Goal: Task Accomplishment & Management: Use online tool/utility

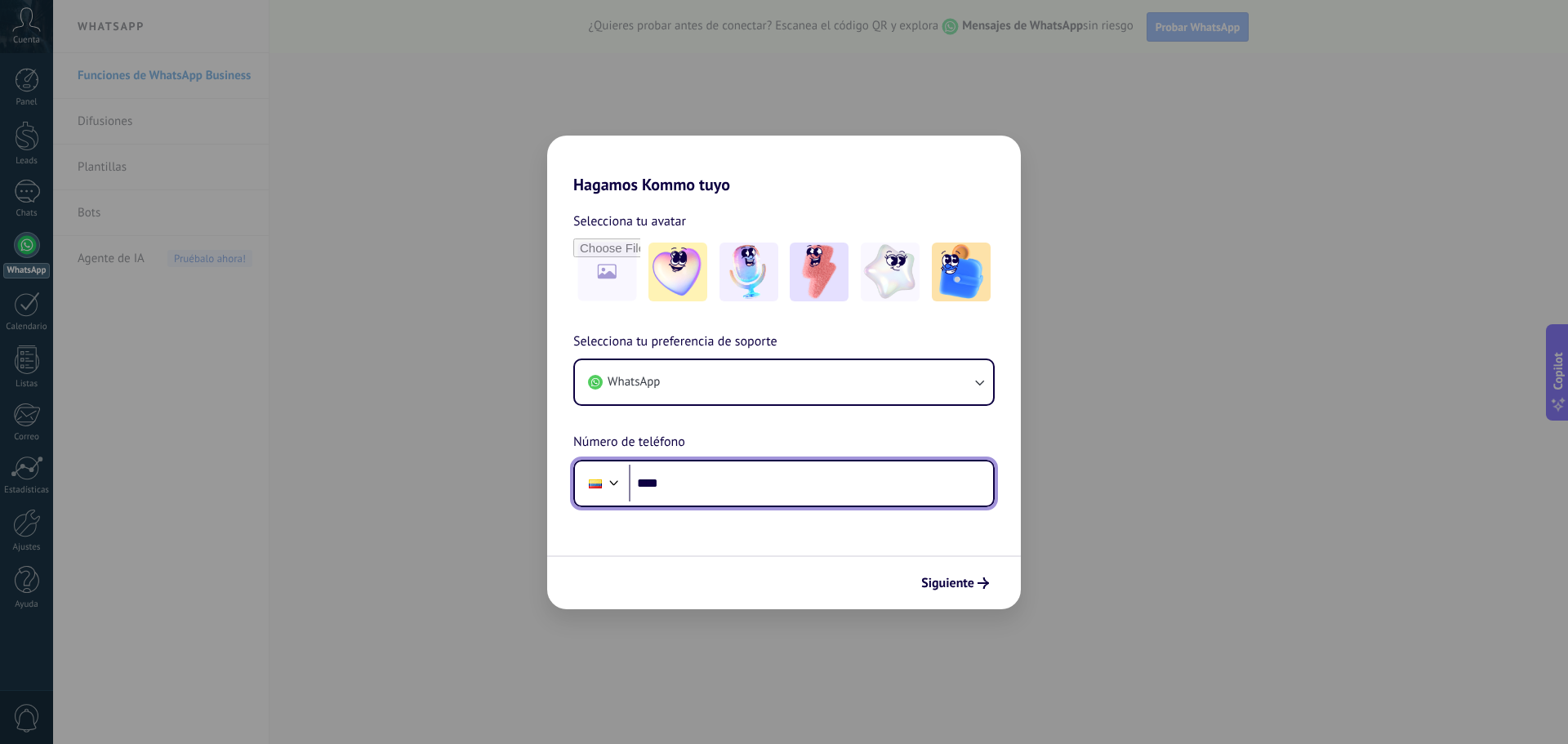
click at [910, 494] on input "****" at bounding box center [811, 483] width 365 height 37
click at [862, 488] on input "****" at bounding box center [811, 483] width 365 height 37
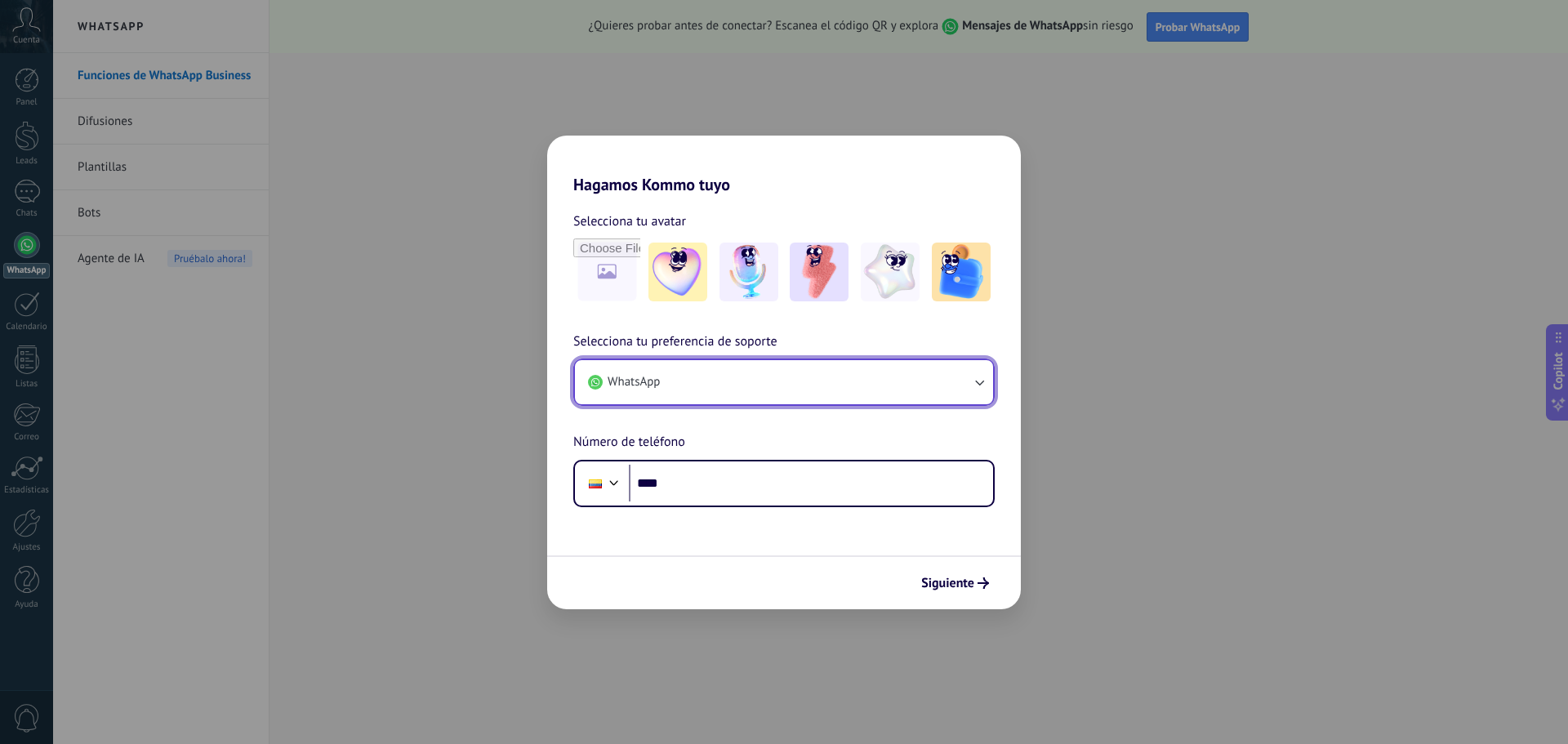
click at [827, 372] on button "WhatsApp" at bounding box center [784, 382] width 418 height 44
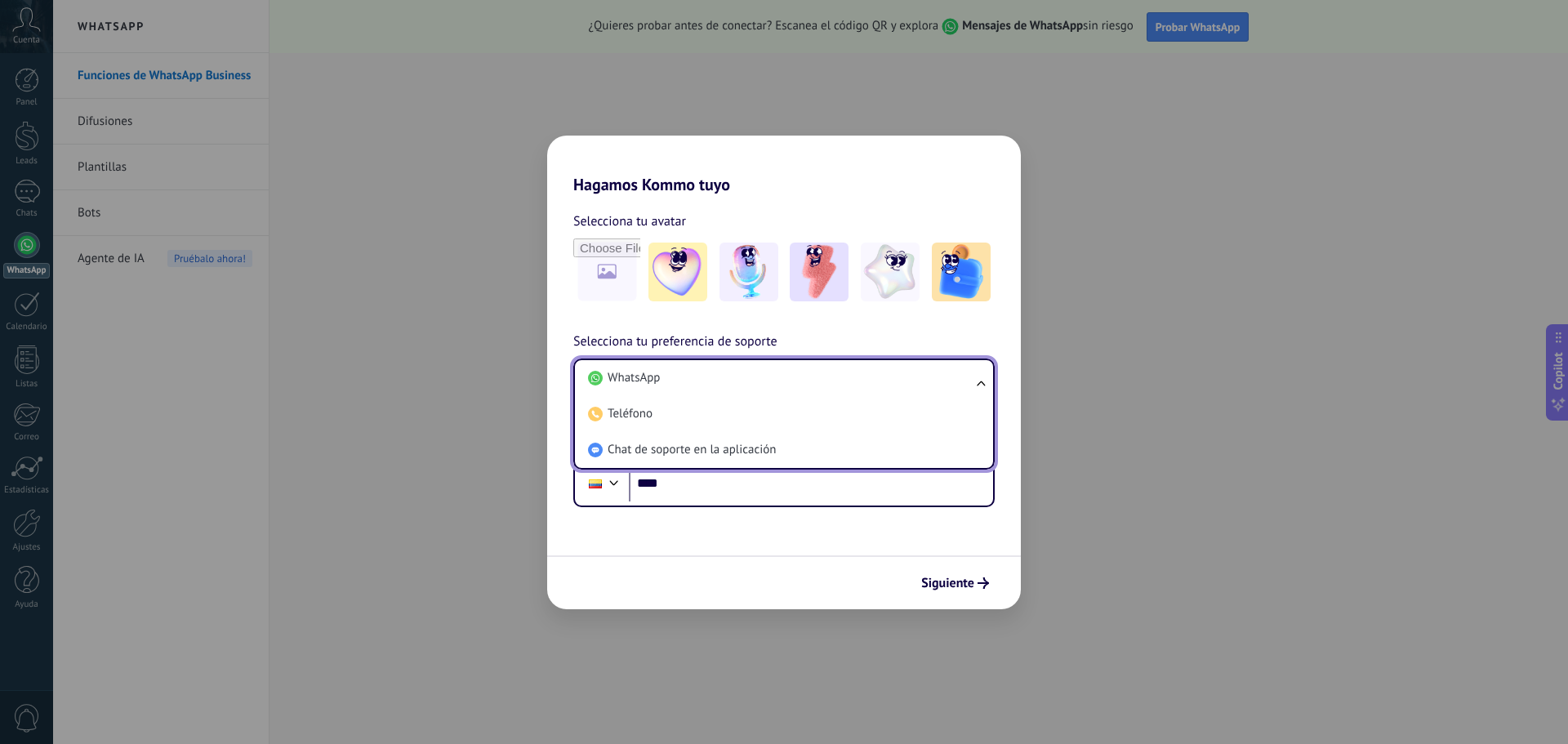
click at [827, 372] on li "WhatsApp" at bounding box center [780, 378] width 399 height 36
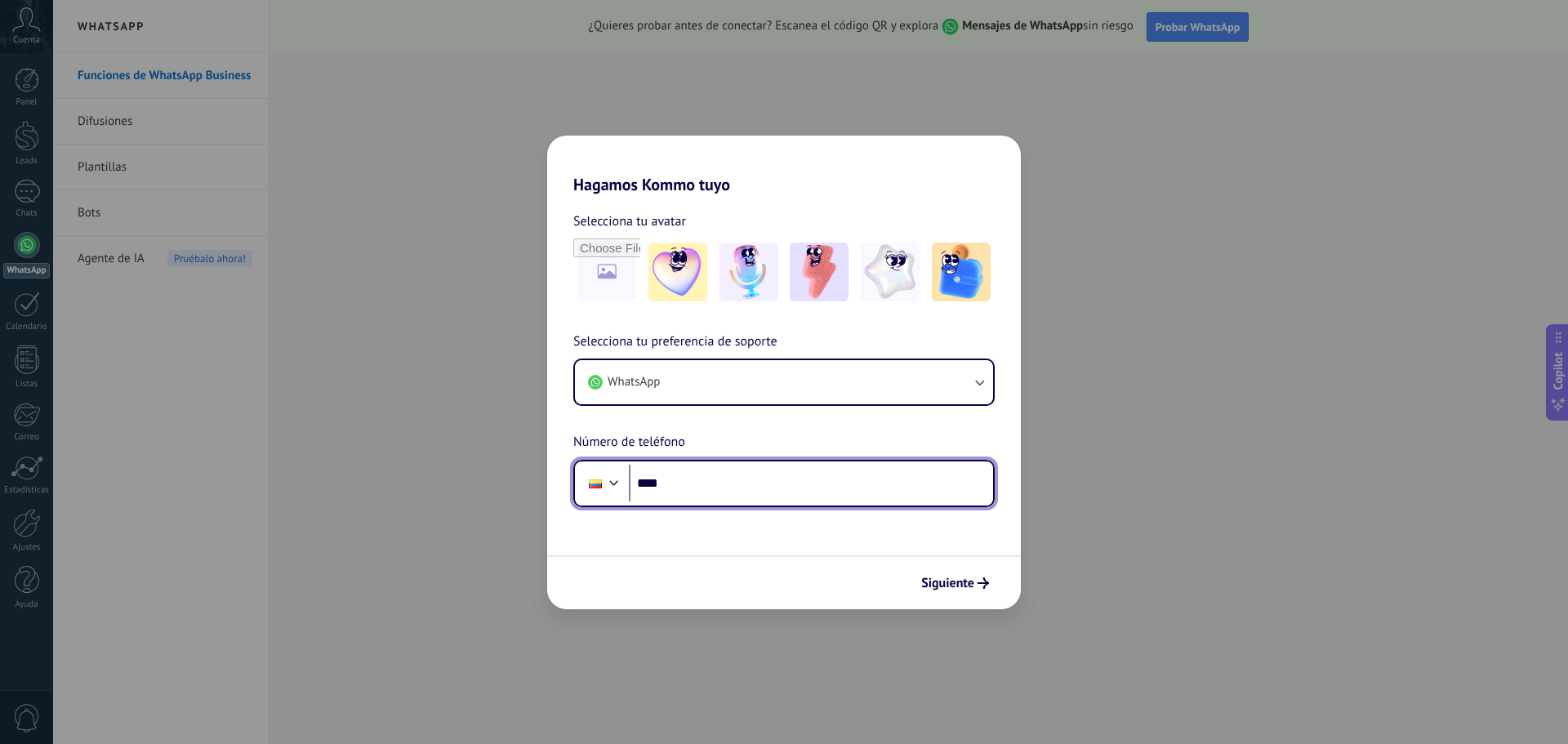
click at [829, 485] on input "****" at bounding box center [811, 483] width 365 height 37
type input "**********"
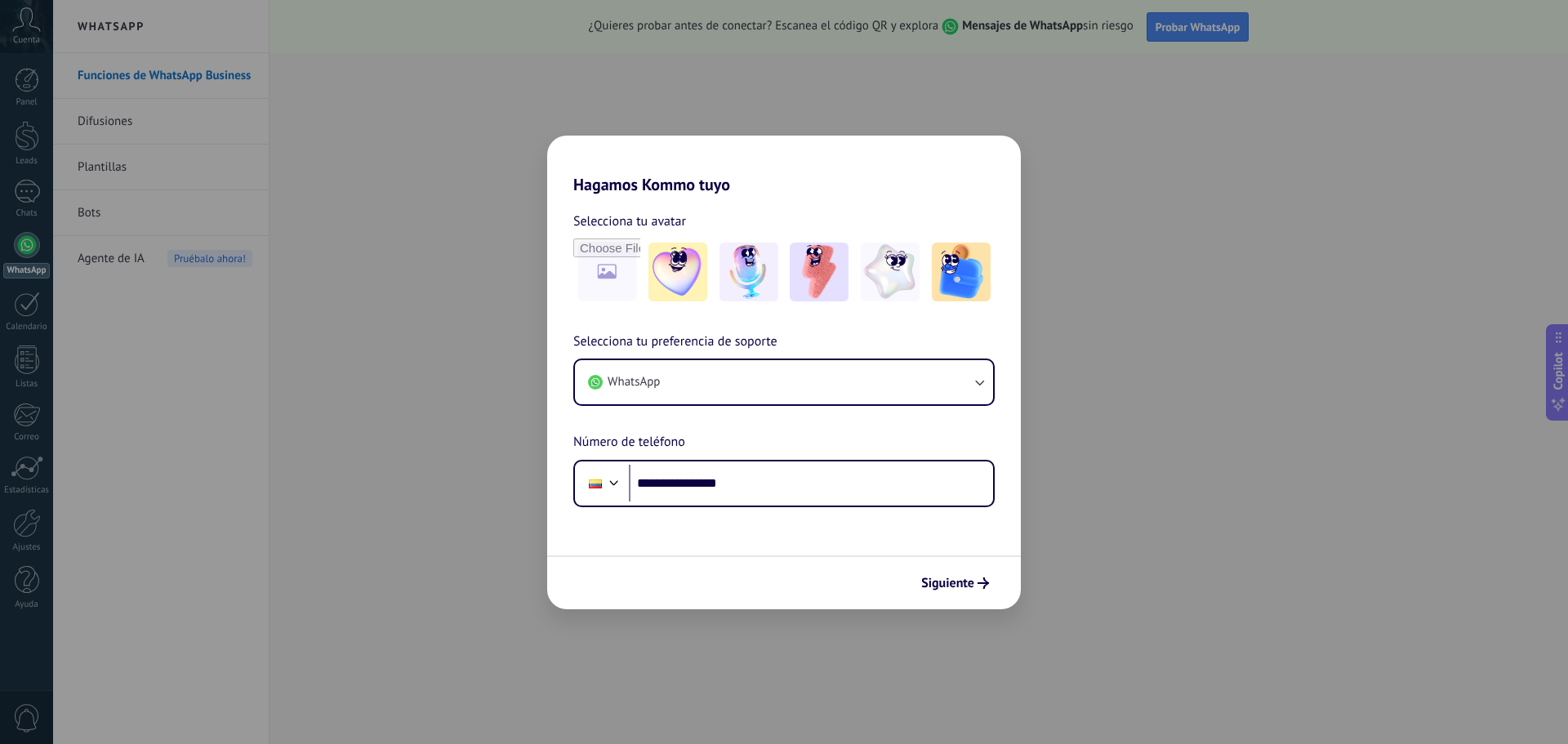
click at [979, 581] on span "Siguiente" at bounding box center [955, 583] width 68 height 12
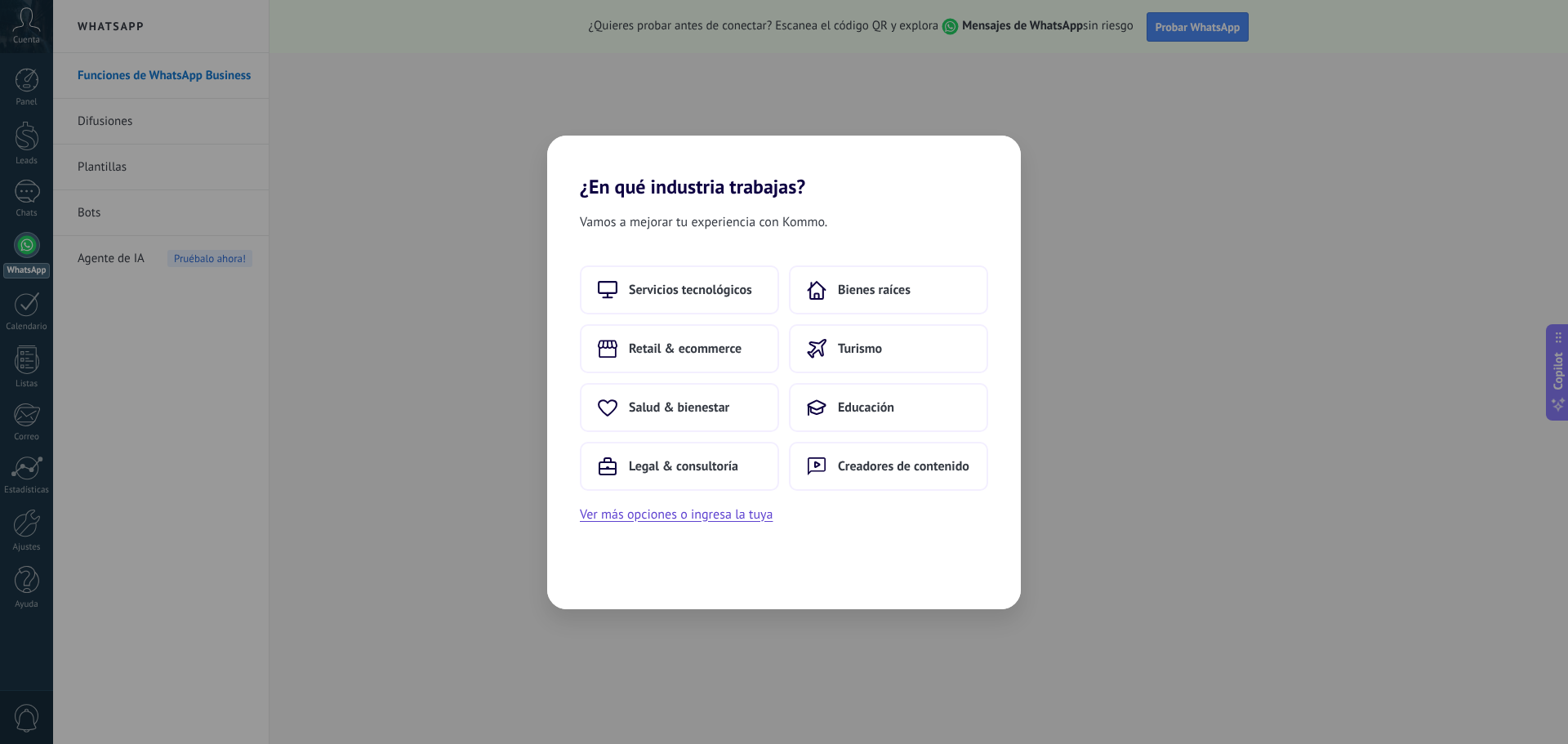
click at [923, 540] on div "Vamos a mejorar tu experiencia con Kommo. Servicios tecnológicos Bienes raíces …" at bounding box center [783, 404] width 473 height 411
click at [716, 513] on button "Ver más opciones o ingresa la tuya" at bounding box center [676, 515] width 193 height 22
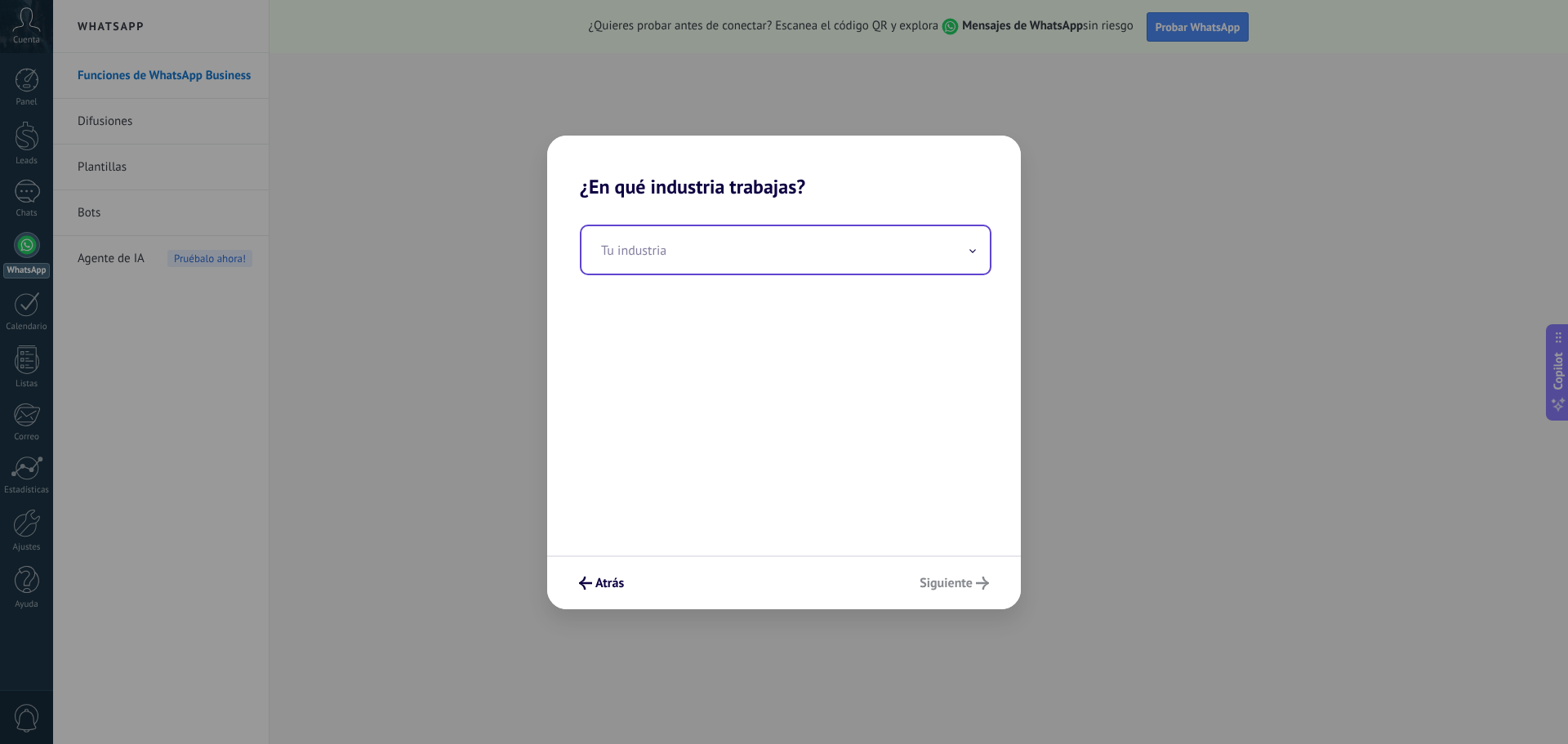
click at [804, 263] on input "text" at bounding box center [785, 250] width 409 height 47
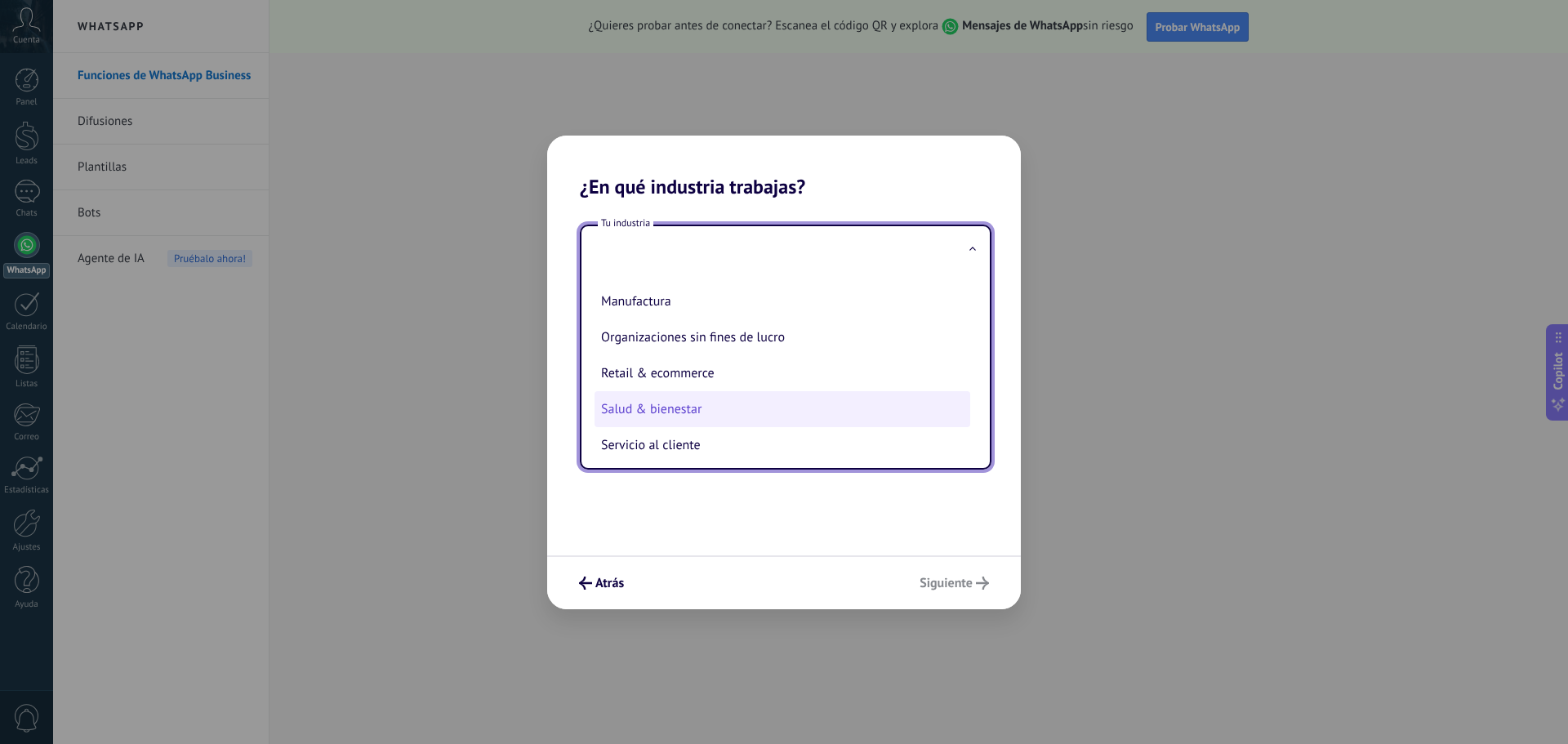
scroll to position [326, 0]
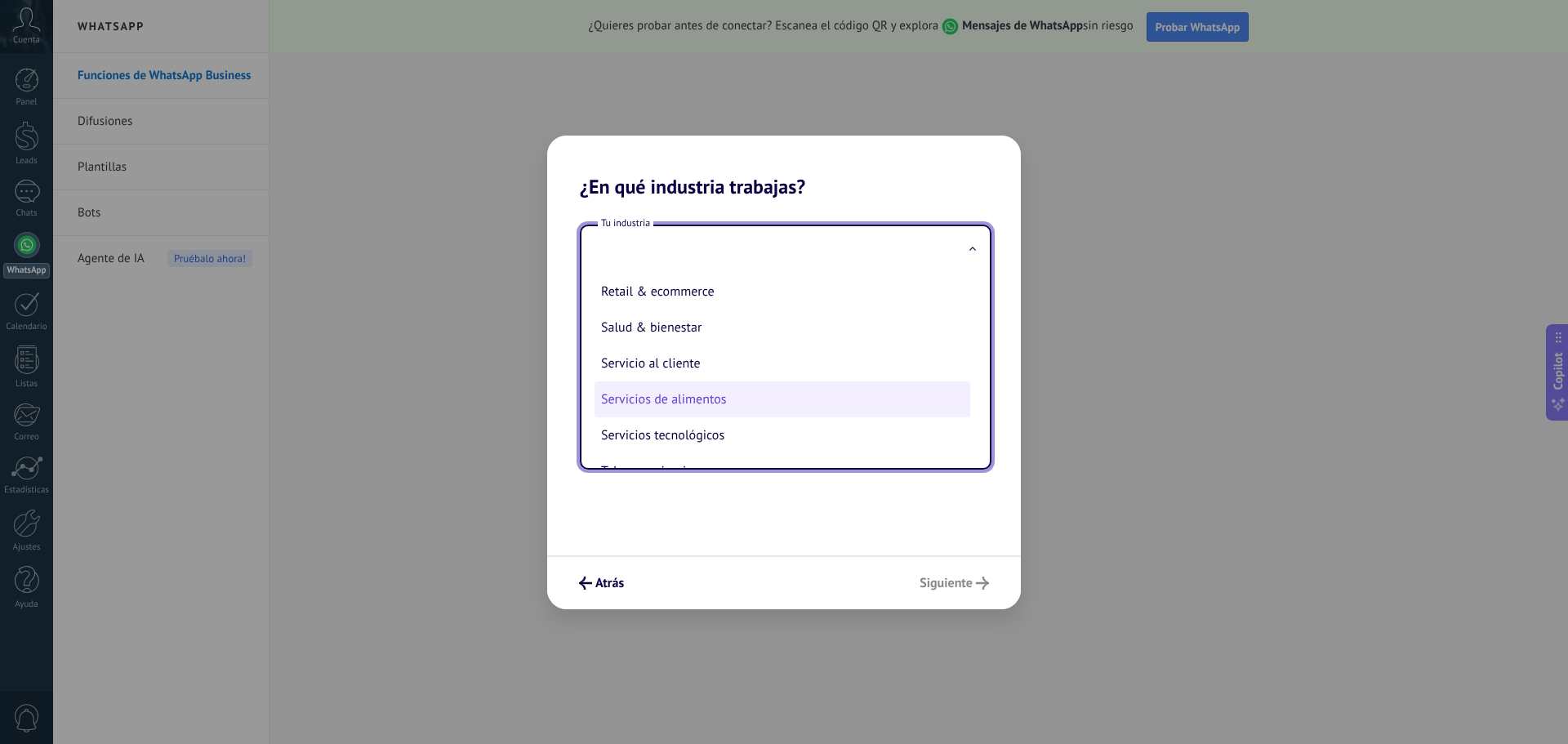
click at [713, 403] on li "Servicios de alimentos" at bounding box center [782, 399] width 375 height 36
type input "**********"
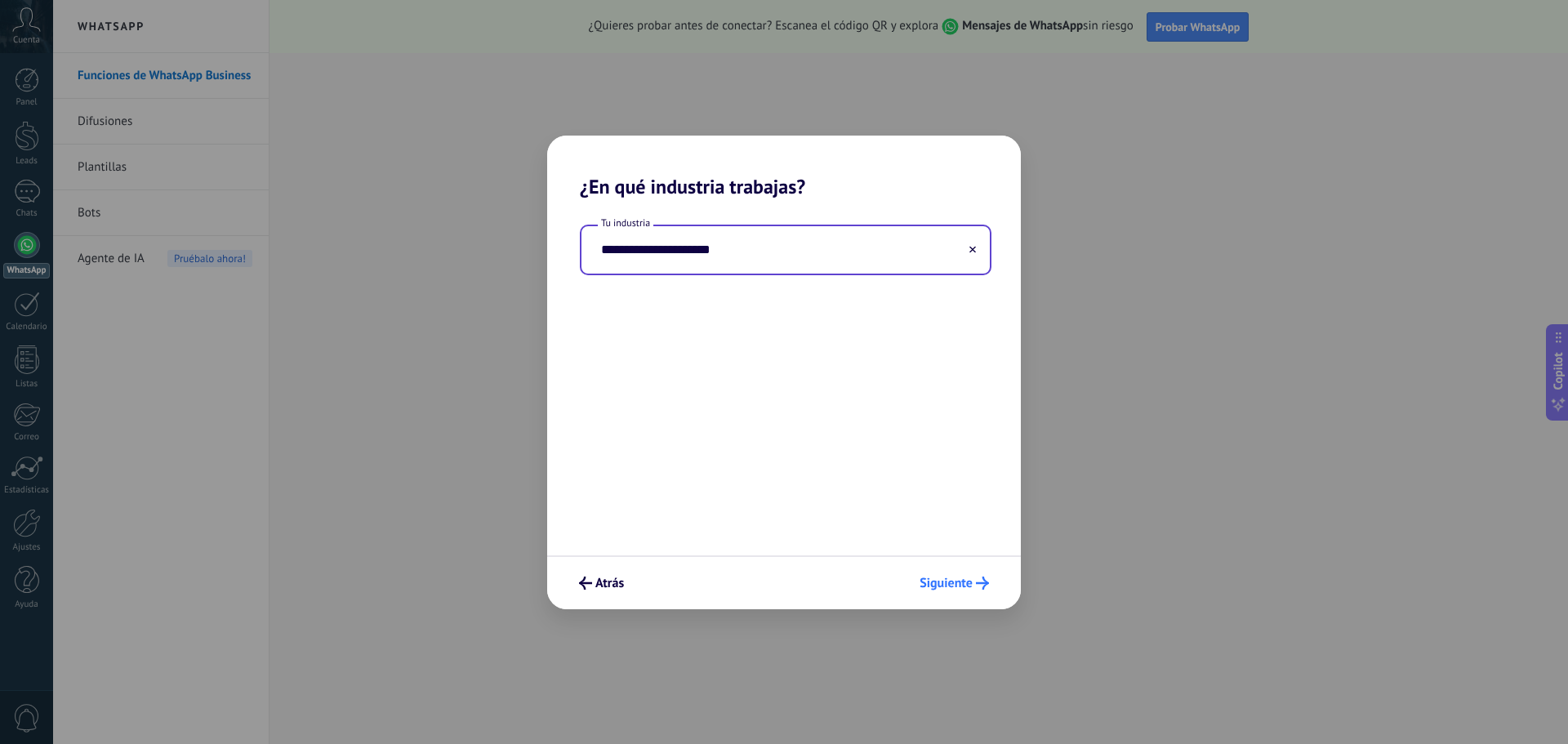
click at [984, 572] on button "Siguiente" at bounding box center [955, 583] width 84 height 27
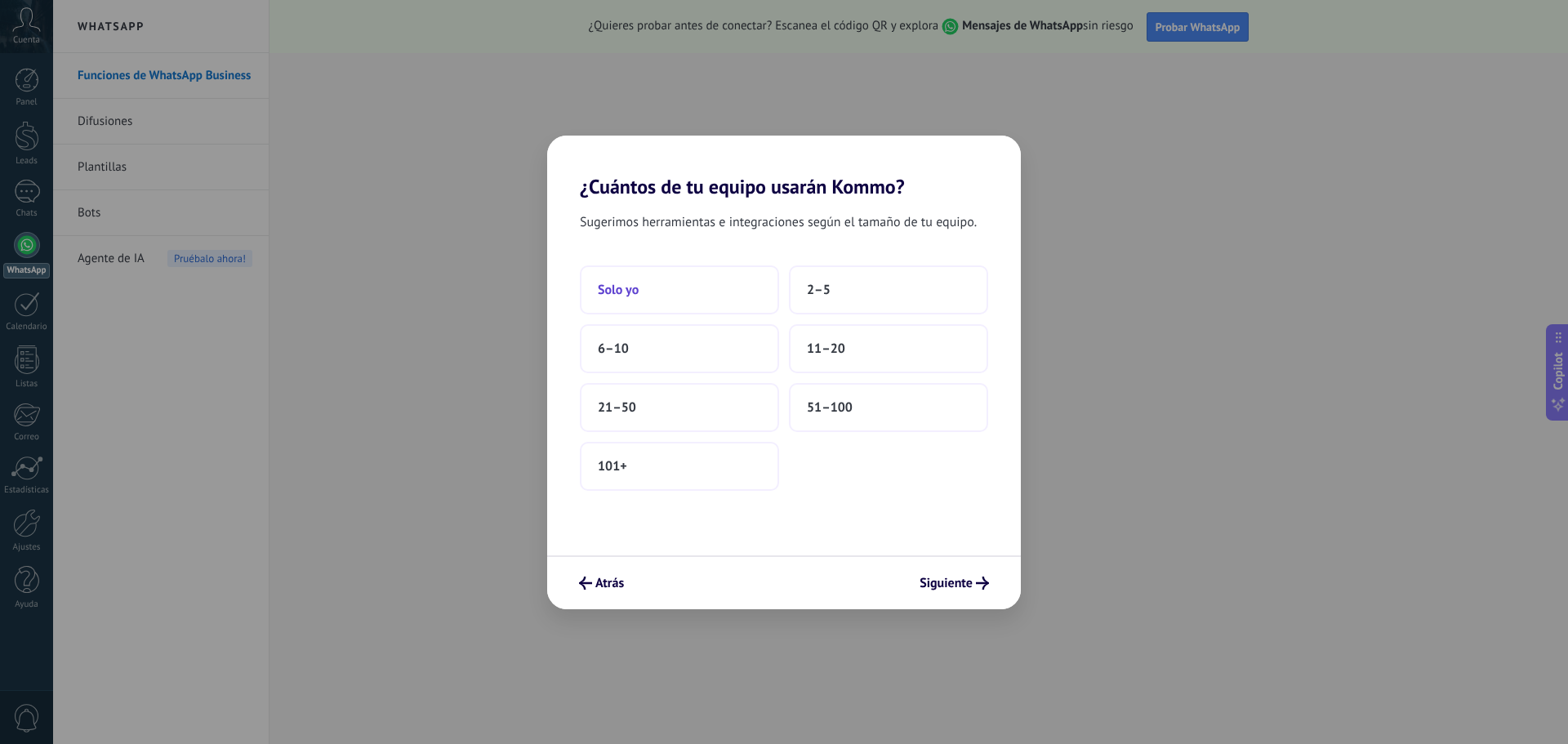
click at [636, 291] on span "Solo yo" at bounding box center [618, 290] width 41 height 17
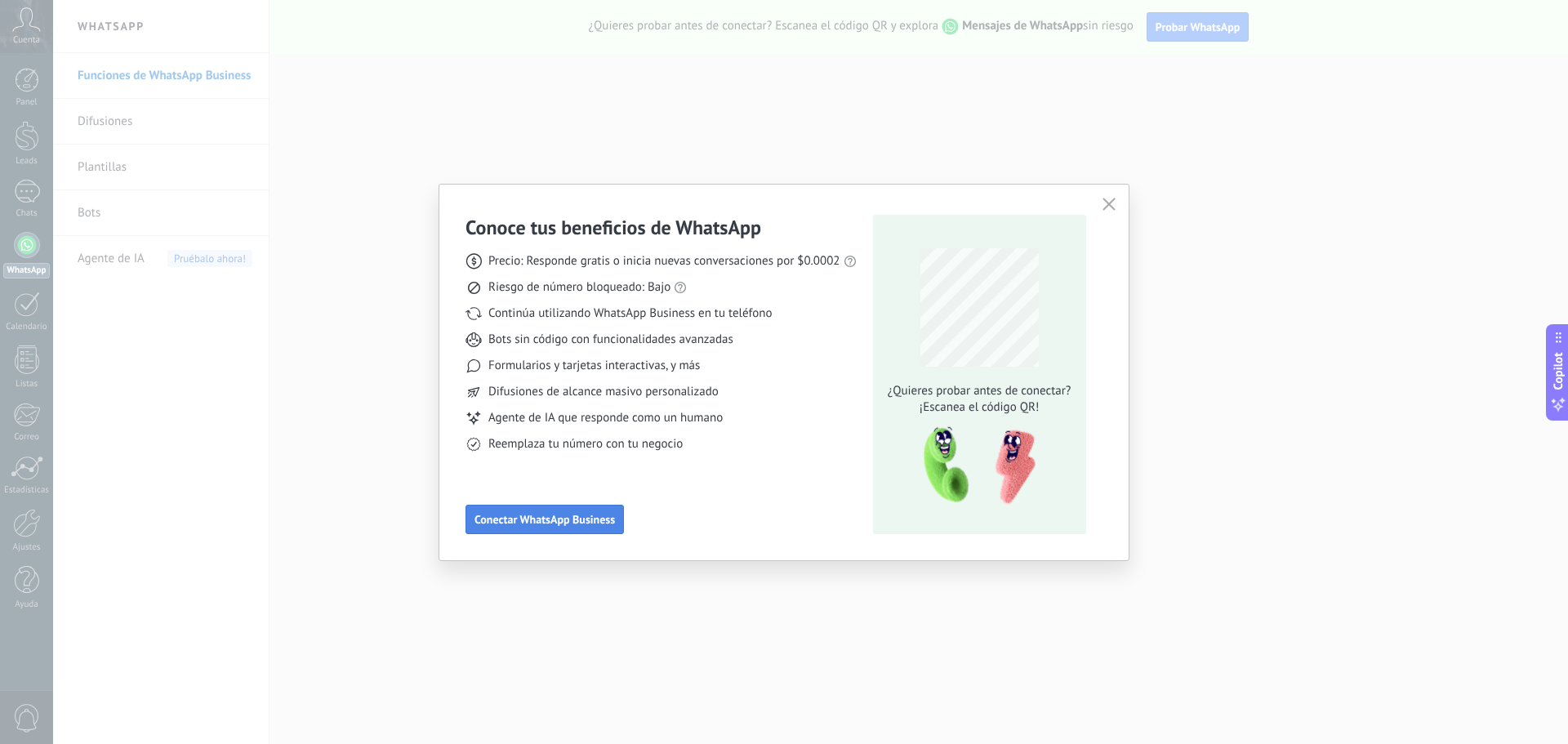
click at [584, 511] on button "Conectar WhatsApp Business" at bounding box center [545, 520] width 159 height 29
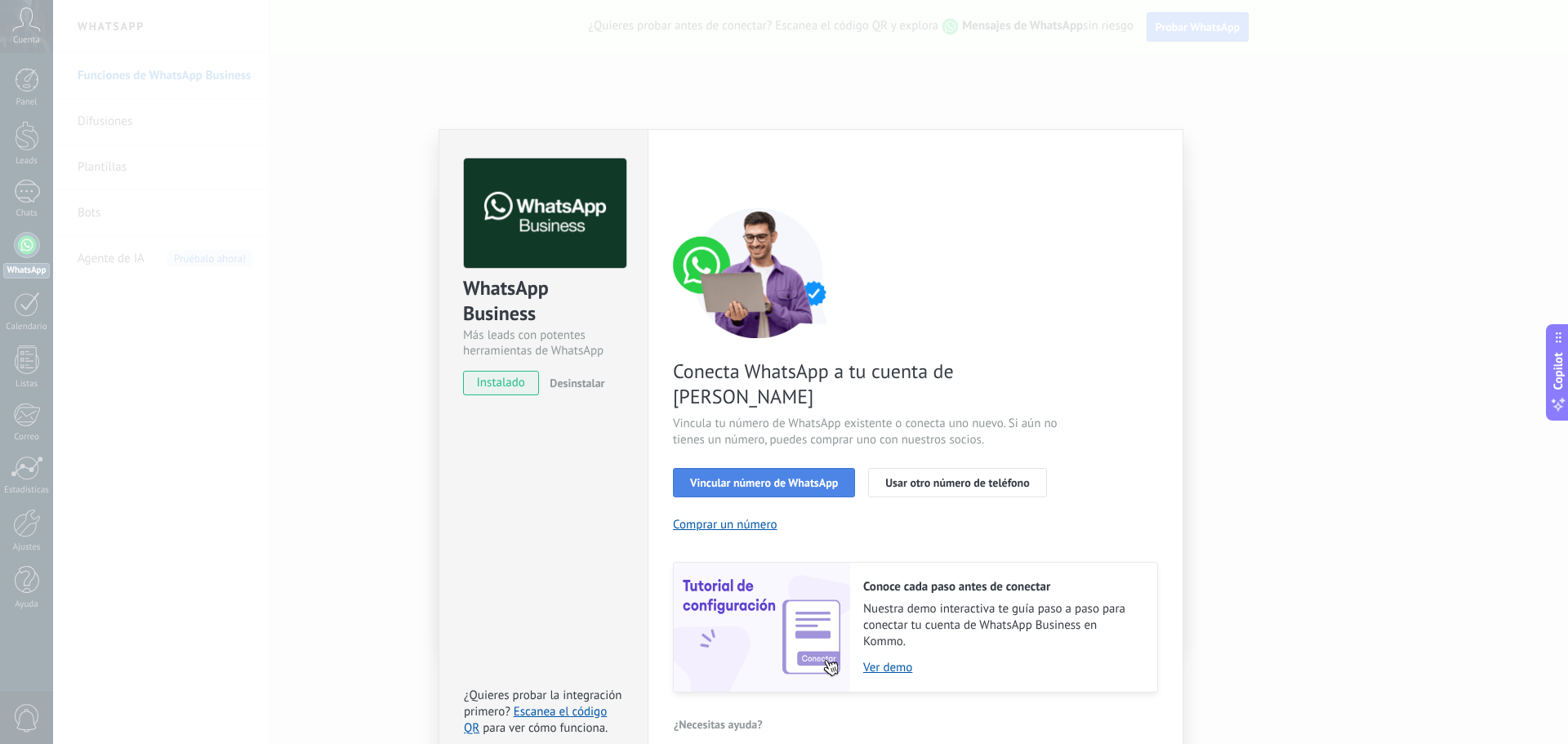
click at [710, 469] on button "Vincular número de WhatsApp" at bounding box center [764, 483] width 182 height 29
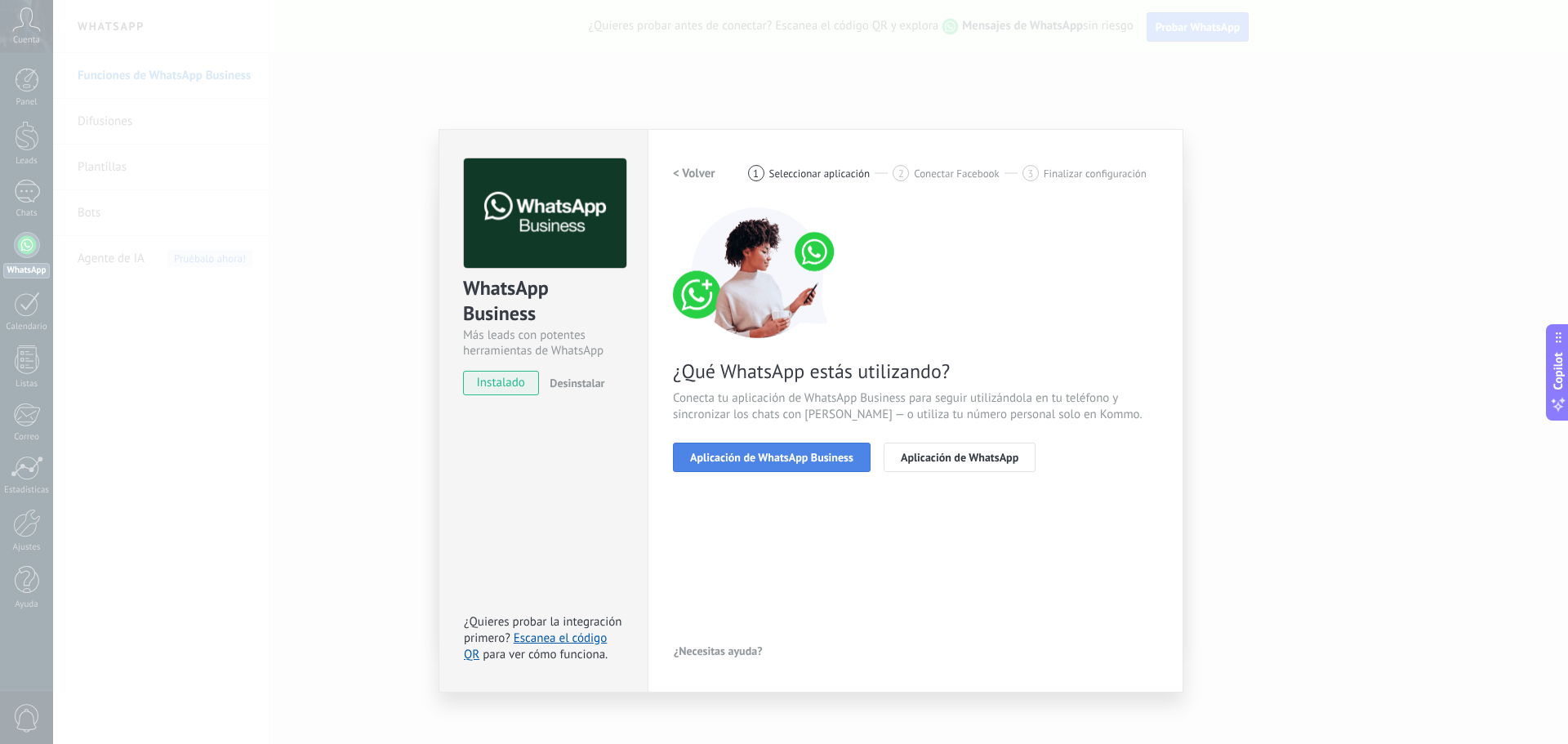
click at [848, 461] on span "Aplicación de WhatsApp Business" at bounding box center [771, 458] width 164 height 12
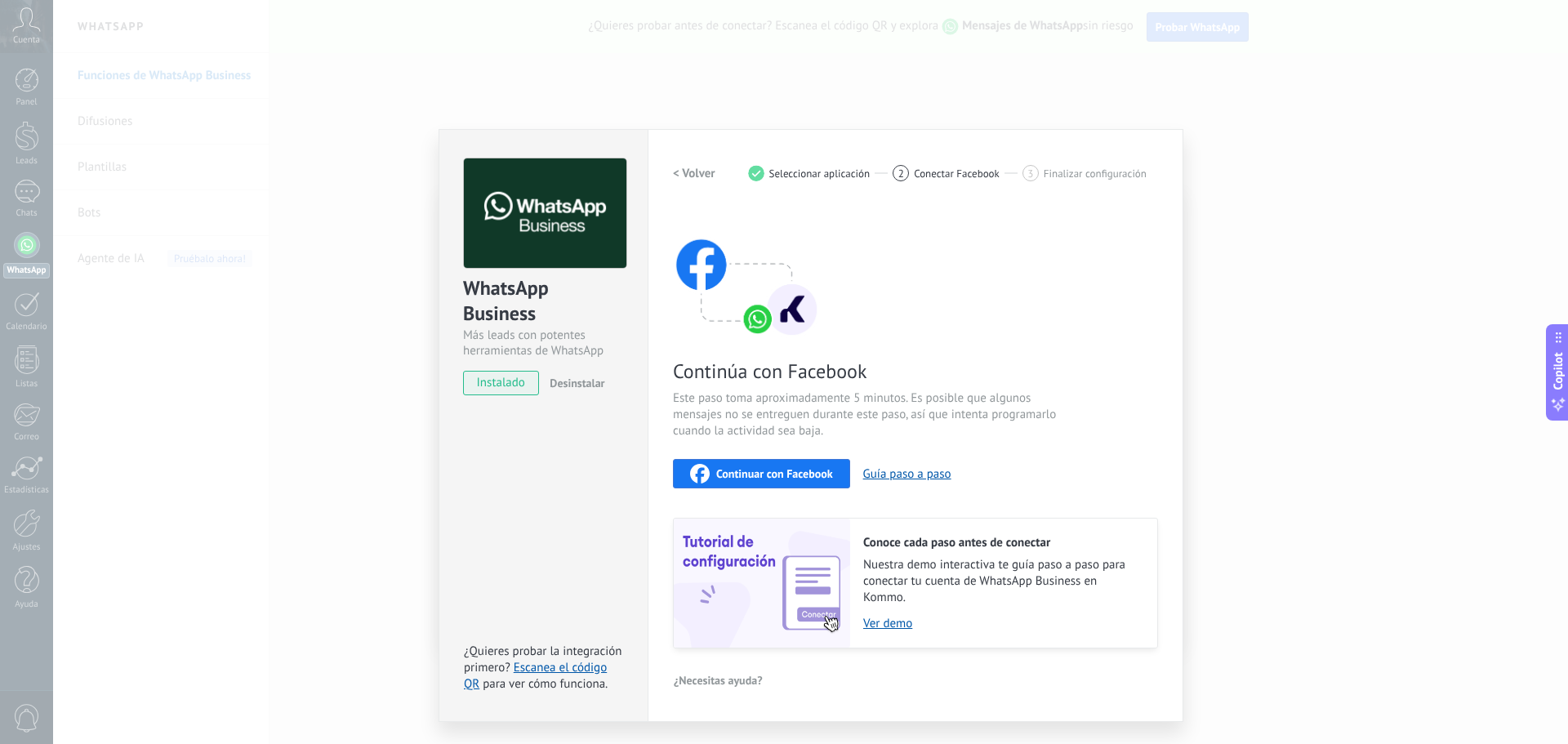
click at [775, 472] on span "Continuar con Facebook" at bounding box center [774, 474] width 117 height 12
click at [508, 386] on span "instalado" at bounding box center [501, 382] width 74 height 25
click at [1374, 171] on div "WhatsApp Business Más leads con potentes herramientas de WhatsApp instalado Des…" at bounding box center [810, 372] width 1515 height 744
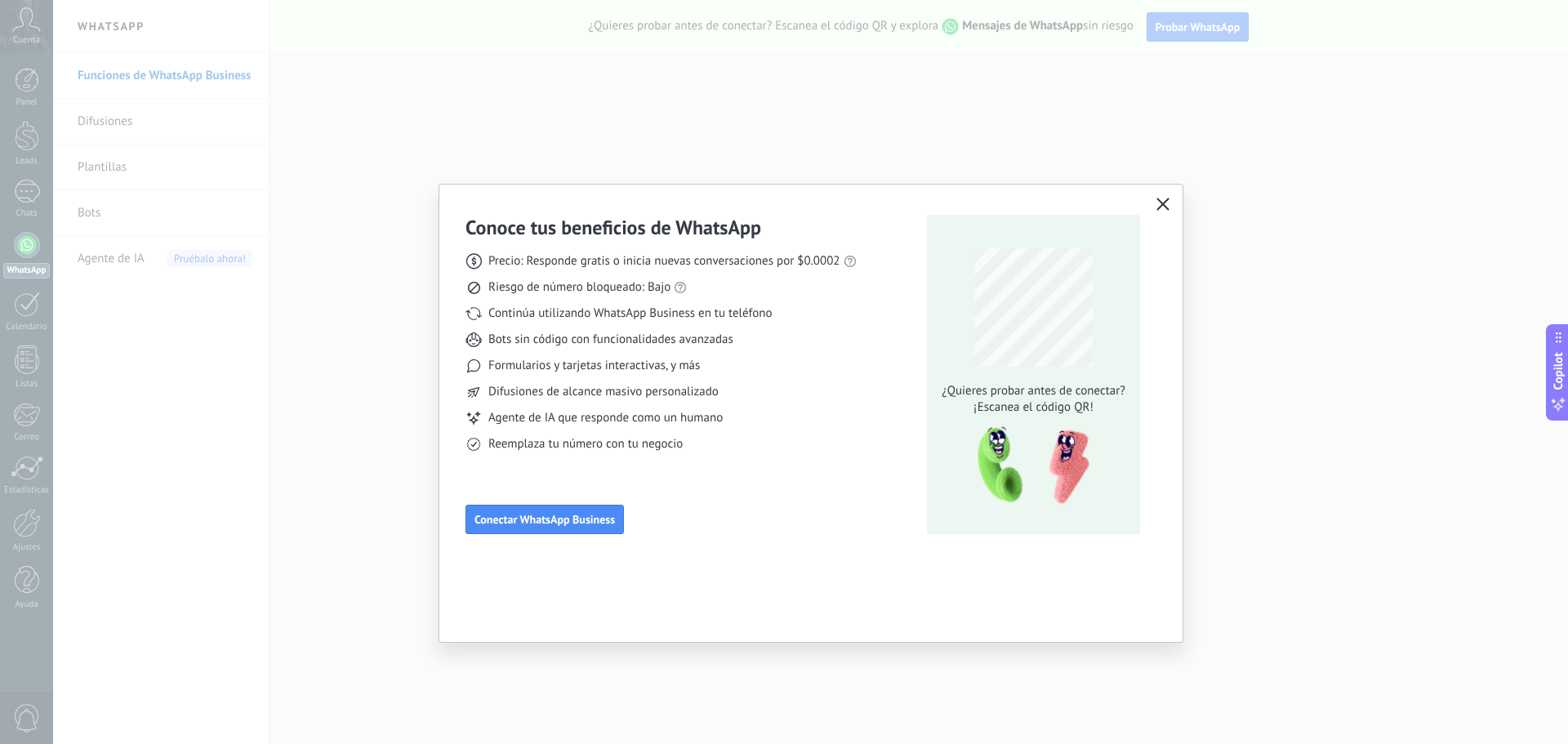
click at [1165, 205] on icon "button" at bounding box center [1162, 204] width 13 height 13
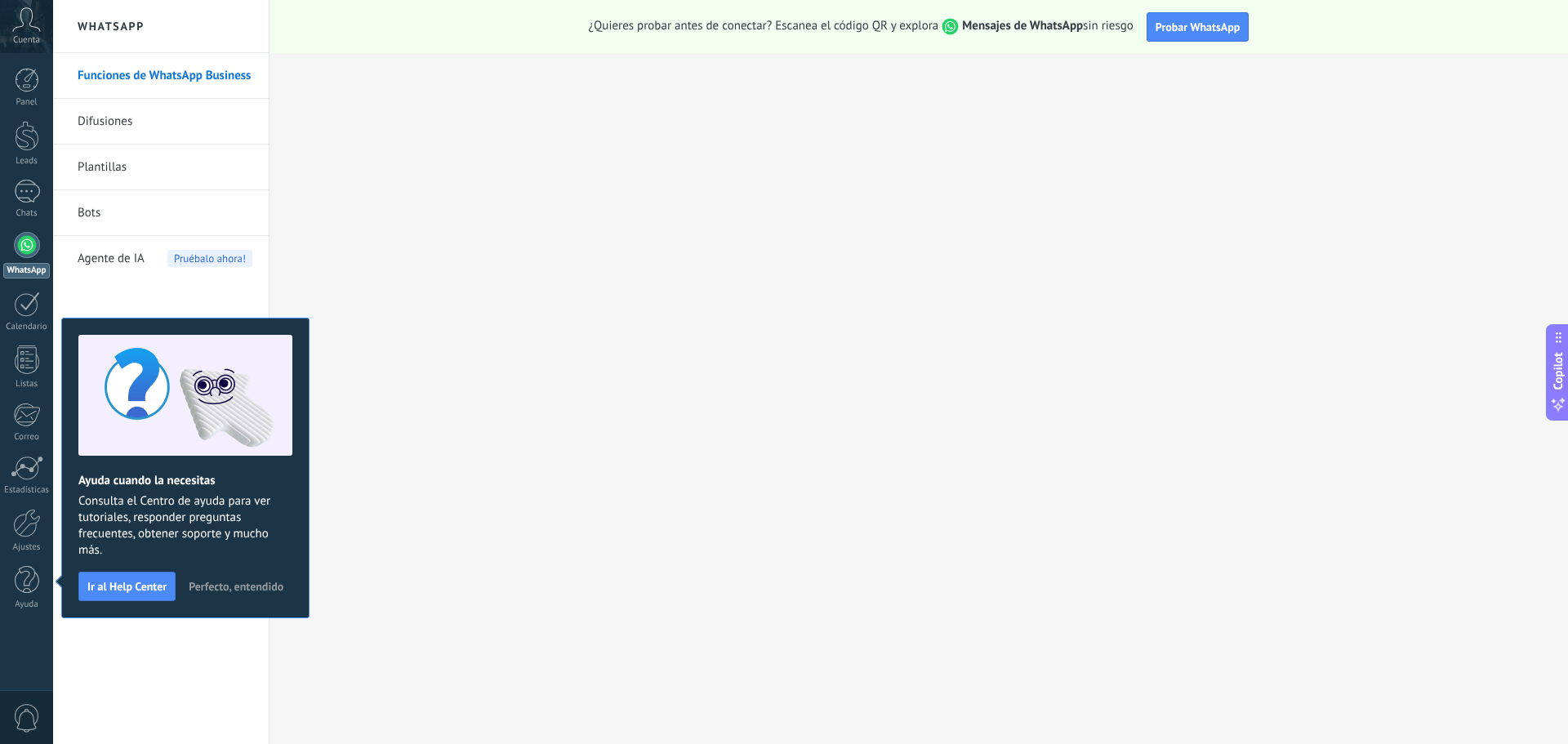
click at [219, 582] on span "Perfecto, entendido" at bounding box center [236, 587] width 95 height 12
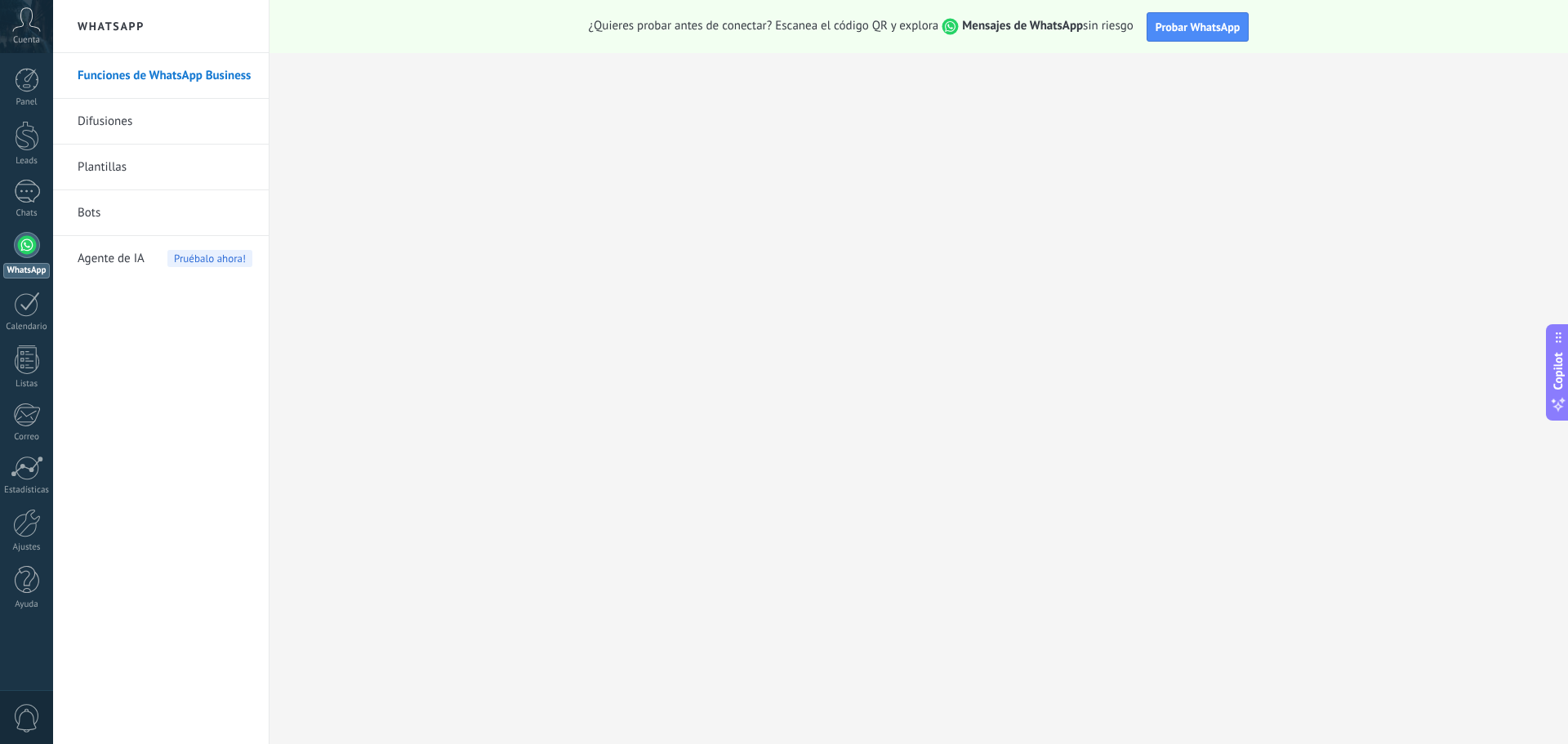
click at [136, 76] on link "Funciones de WhatsApp Business" at bounding box center [165, 75] width 174 height 46
click at [190, 130] on link "Difusiones" at bounding box center [165, 122] width 174 height 46
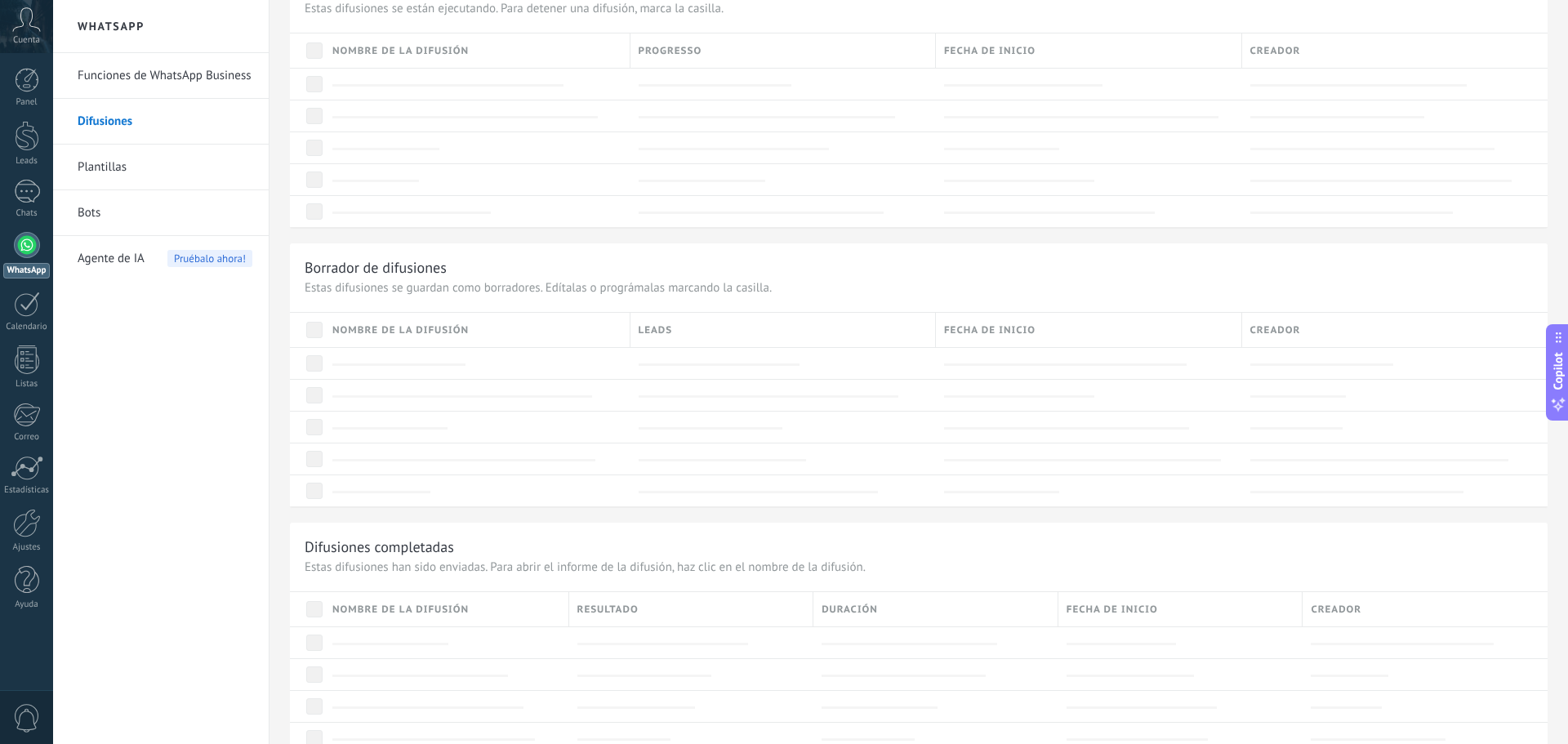
scroll to position [686, 0]
